Goal: Task Accomplishment & Management: Manage account settings

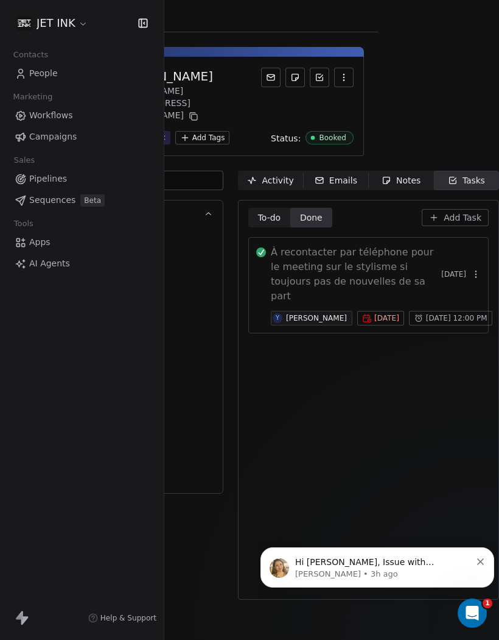
click at [468, 266] on button "button" at bounding box center [476, 274] width 17 height 17
click at [376, 394] on div "To-do To-do Done Done Add Task À recontacter par téléphone pour le meeting sur …" at bounding box center [369, 400] width 241 height 384
click at [468, 266] on button "button" at bounding box center [476, 274] width 17 height 17
click at [446, 277] on button "Delete" at bounding box center [436, 282] width 82 height 19
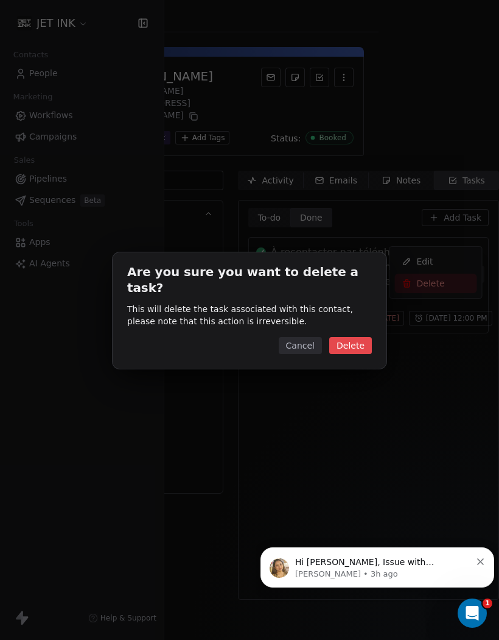
click at [365, 337] on button "Delete" at bounding box center [351, 345] width 43 height 17
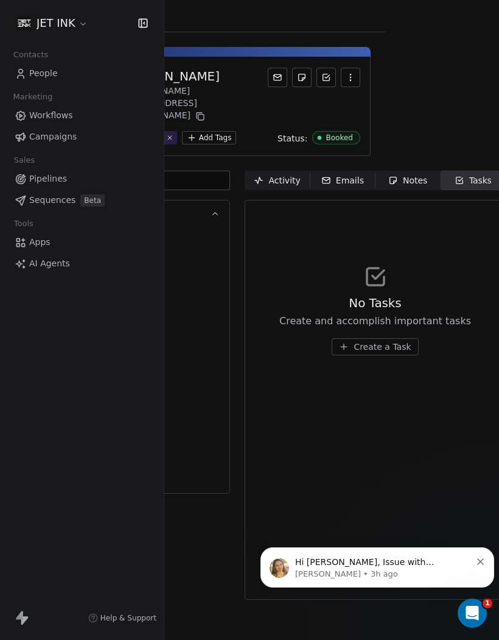
click at [414, 174] on div "Notes" at bounding box center [408, 180] width 39 height 13
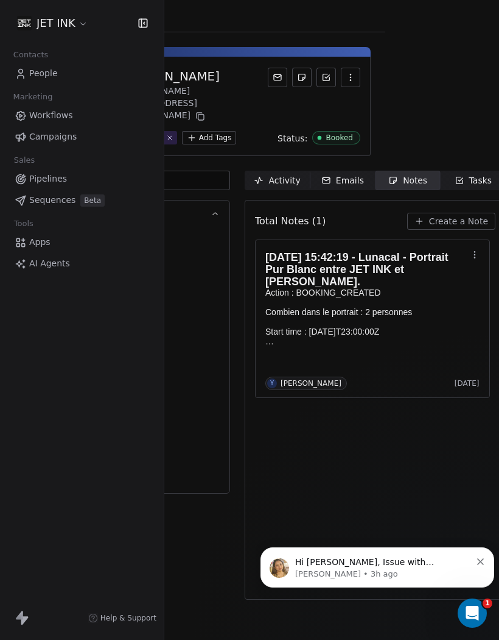
click at [386, 566] on p "Hi [PERSON_NAME], Issue with [PERSON_NAME] email creator has now been fixed. Pl…" at bounding box center [383, 562] width 176 height 12
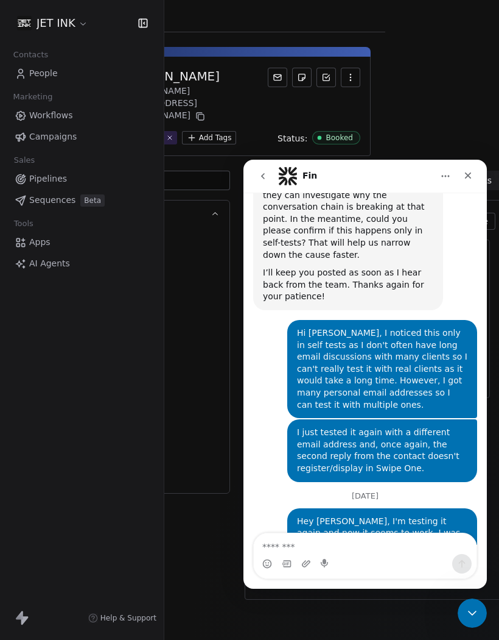
scroll to position [10308, 0]
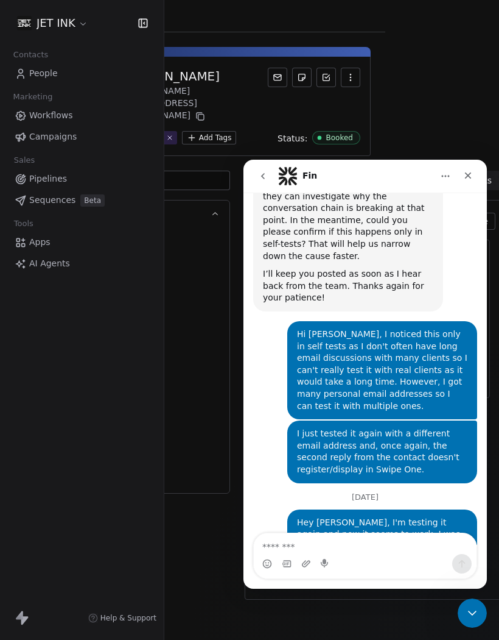
click at [34, 67] on span "People" at bounding box center [43, 73] width 29 height 13
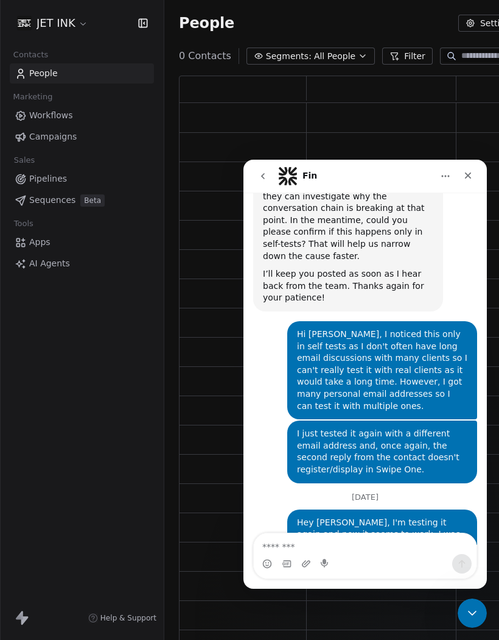
scroll to position [580, 465]
click at [32, 77] on span "People" at bounding box center [43, 73] width 29 height 13
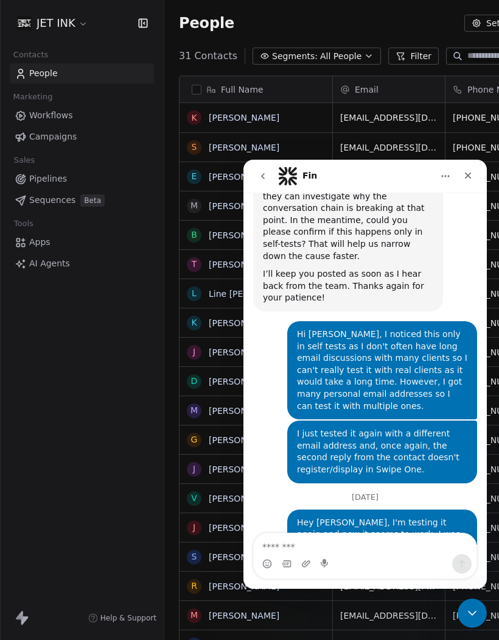
scroll to position [609, 499]
click at [462, 180] on div "Close" at bounding box center [468, 175] width 22 height 22
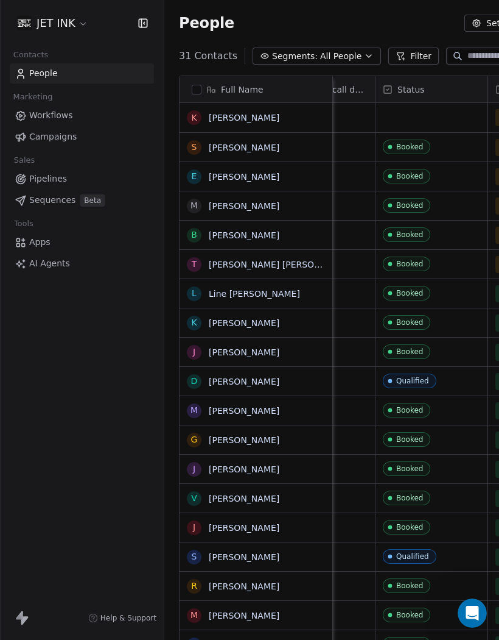
scroll to position [17, 0]
click at [425, 103] on div "grid" at bounding box center [432, 117] width 112 height 29
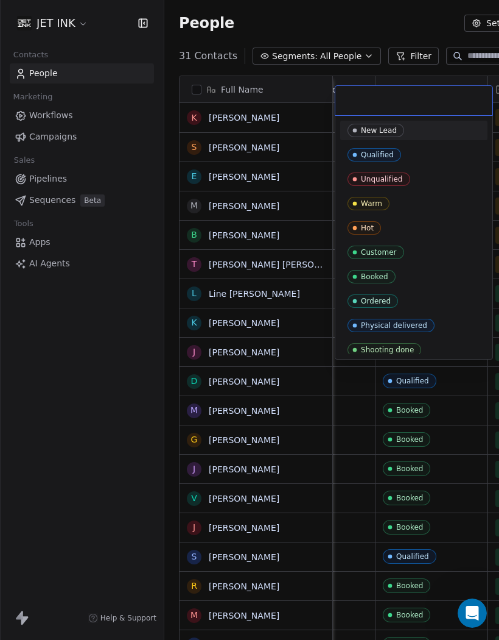
click at [391, 278] on span "Booked" at bounding box center [372, 276] width 48 height 13
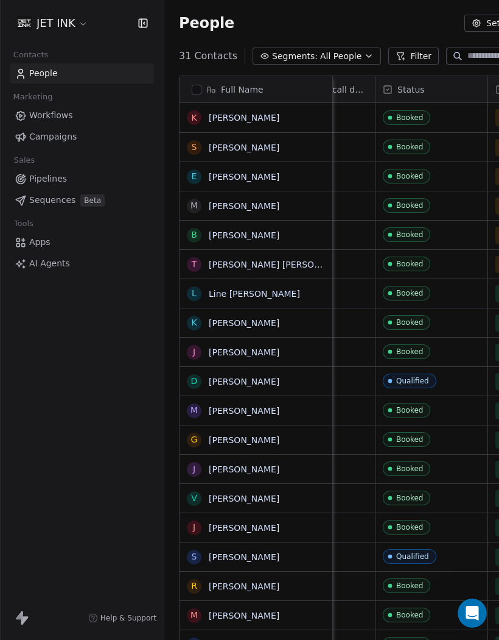
scroll to position [609, 499]
click at [265, 113] on link "[PERSON_NAME]" at bounding box center [244, 118] width 71 height 10
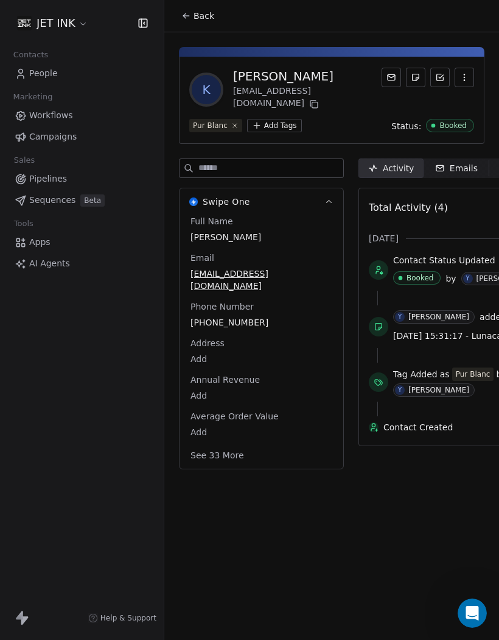
click at [224, 231] on span "[PERSON_NAME]" at bounding box center [262, 237] width 142 height 12
click at [219, 234] on div "[PERSON_NAME]" at bounding box center [261, 238] width 147 height 16
click at [222, 231] on span "[PERSON_NAME]" at bounding box center [261, 237] width 141 height 12
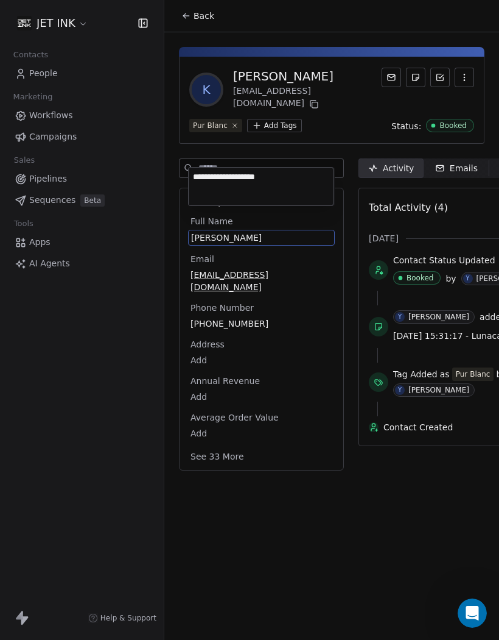
type textarea "**********"
click at [423, 510] on html "**********" at bounding box center [249, 320] width 499 height 640
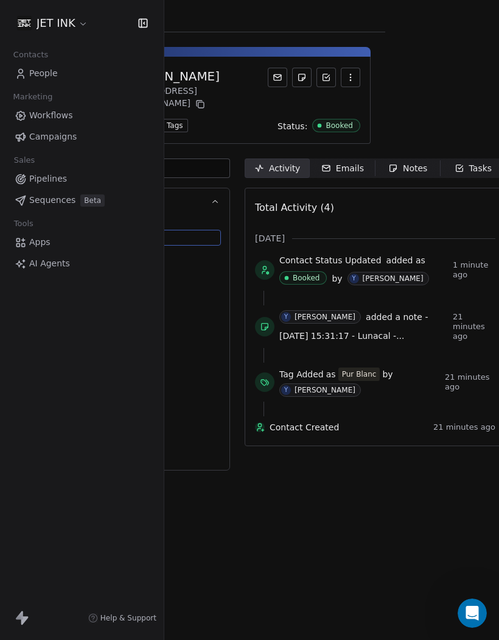
click at [30, 67] on span "People" at bounding box center [43, 73] width 29 height 13
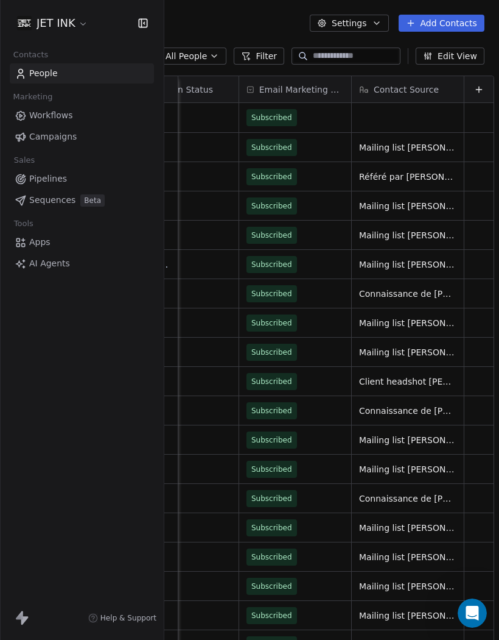
scroll to position [17, 0]
click at [381, 106] on div "grid" at bounding box center [408, 117] width 112 height 29
type textarea "**********"
click at [325, 367] on html "JET INK Contacts People Marketing Workflows Campaigns Sales Pipelines Sequences…" at bounding box center [249, 320] width 499 height 640
